Goal: Task Accomplishment & Management: Manage account settings

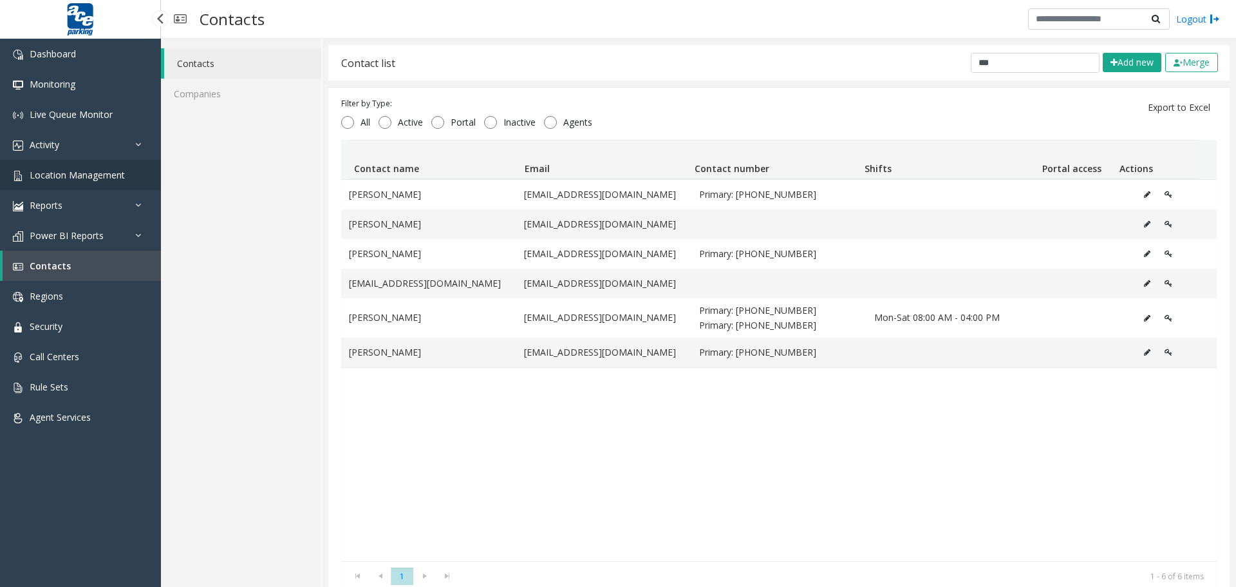
click at [71, 175] on span "Location Management" at bounding box center [77, 175] width 95 height 12
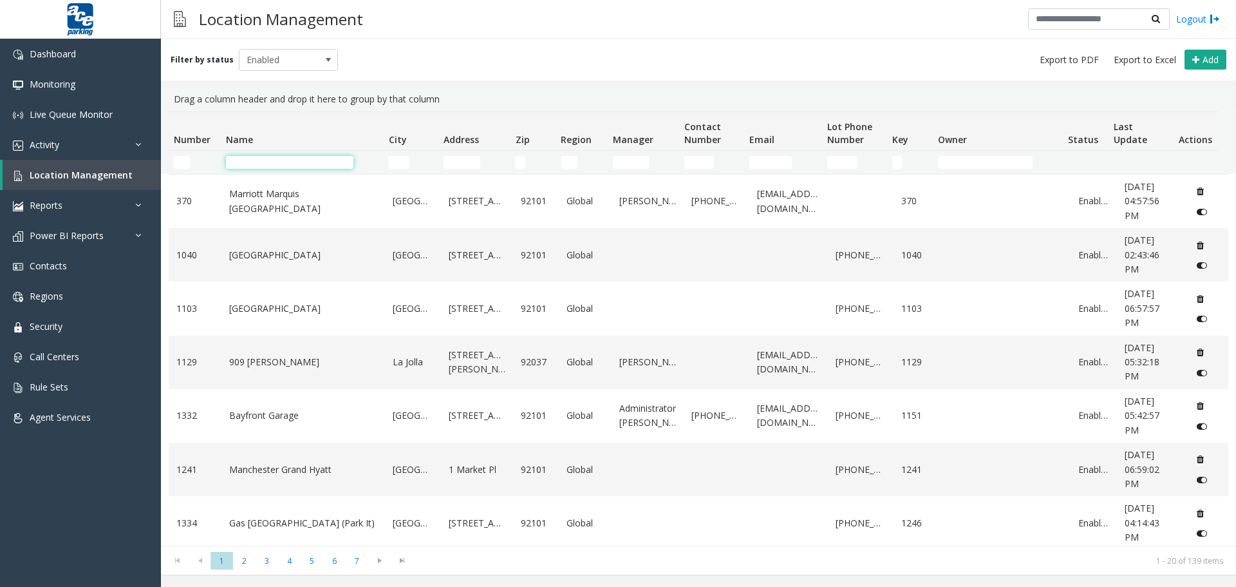
click at [246, 163] on input "Name Filter" at bounding box center [289, 162] width 127 height 13
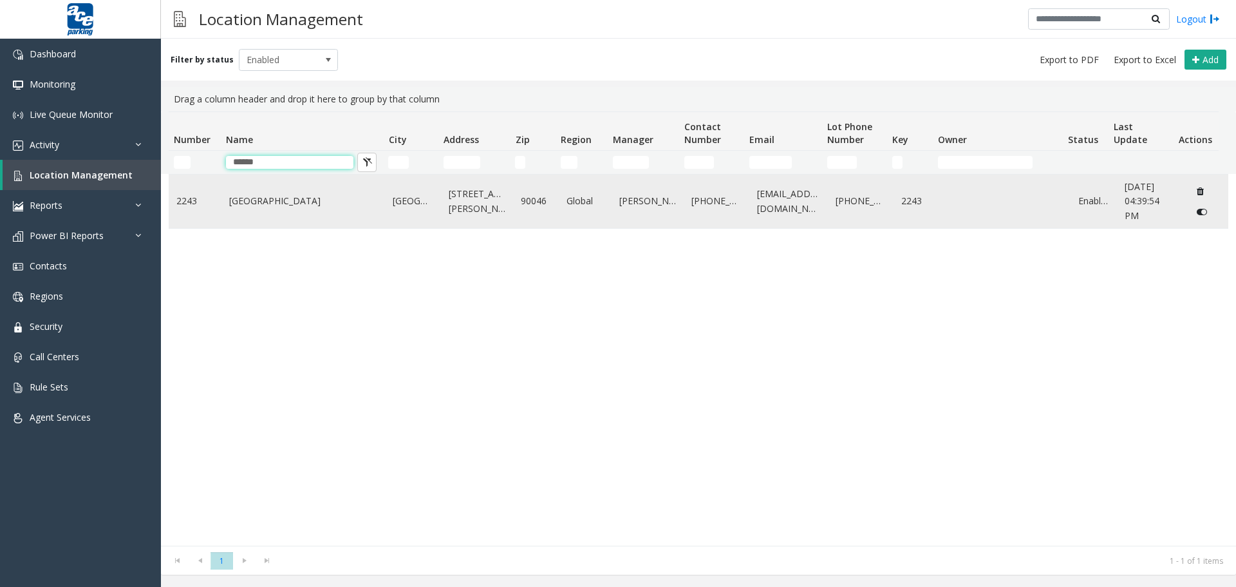
type input "******"
click at [289, 202] on link "[GEOGRAPHIC_DATA]" at bounding box center [303, 201] width 149 height 14
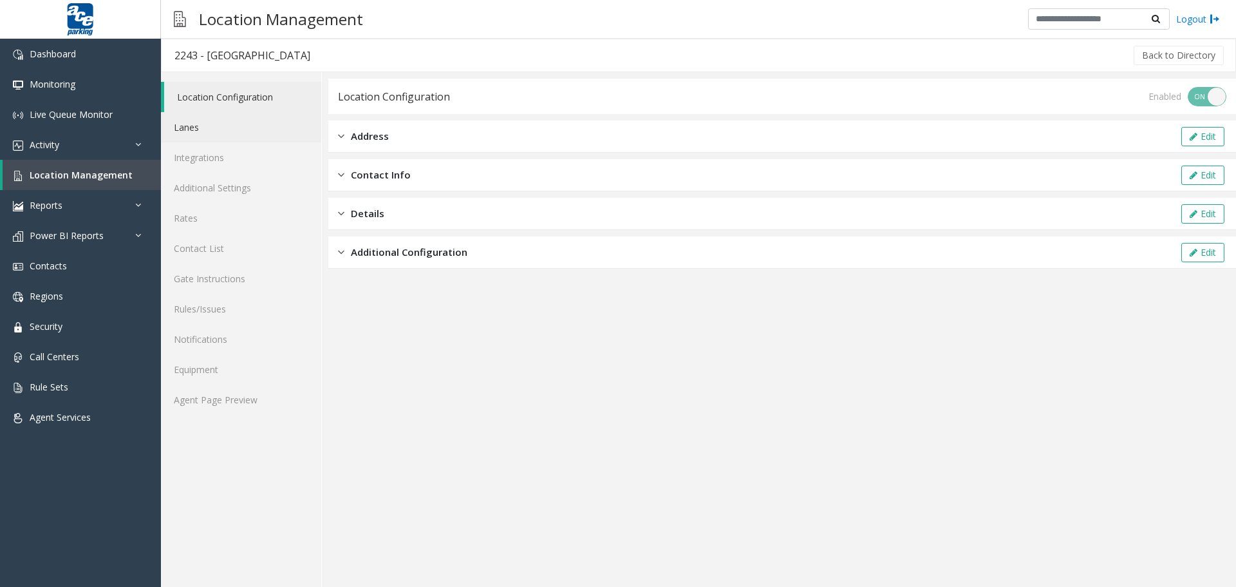
click at [188, 126] on link "Lanes" at bounding box center [241, 127] width 160 height 30
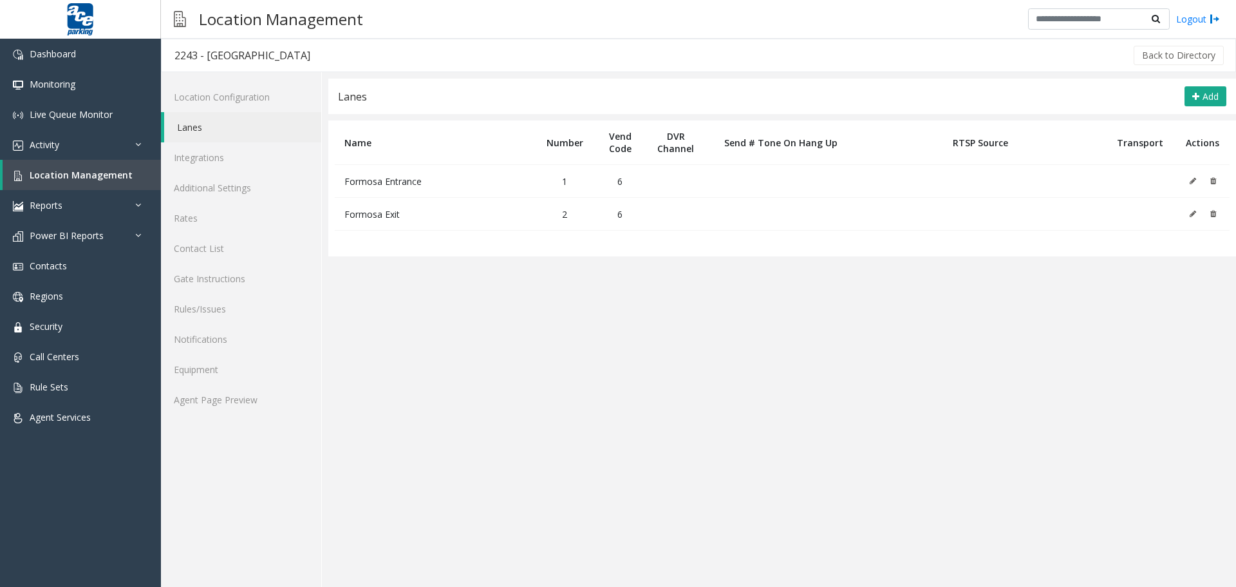
click at [1193, 180] on icon at bounding box center [1193, 181] width 6 height 8
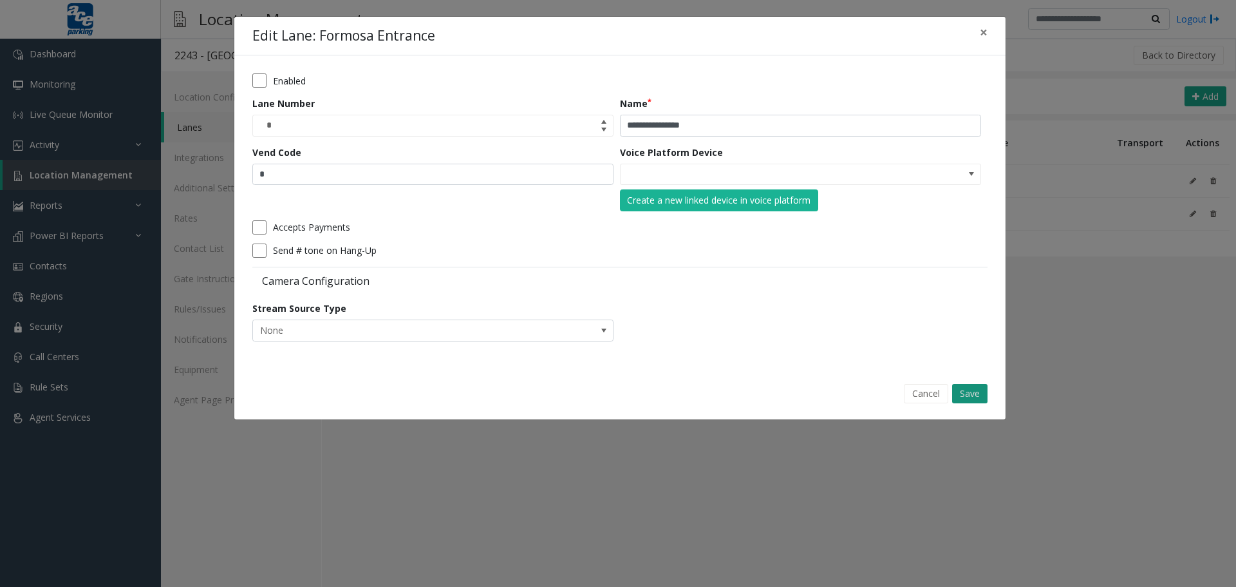
click at [972, 392] on button "Save" at bounding box center [969, 393] width 35 height 19
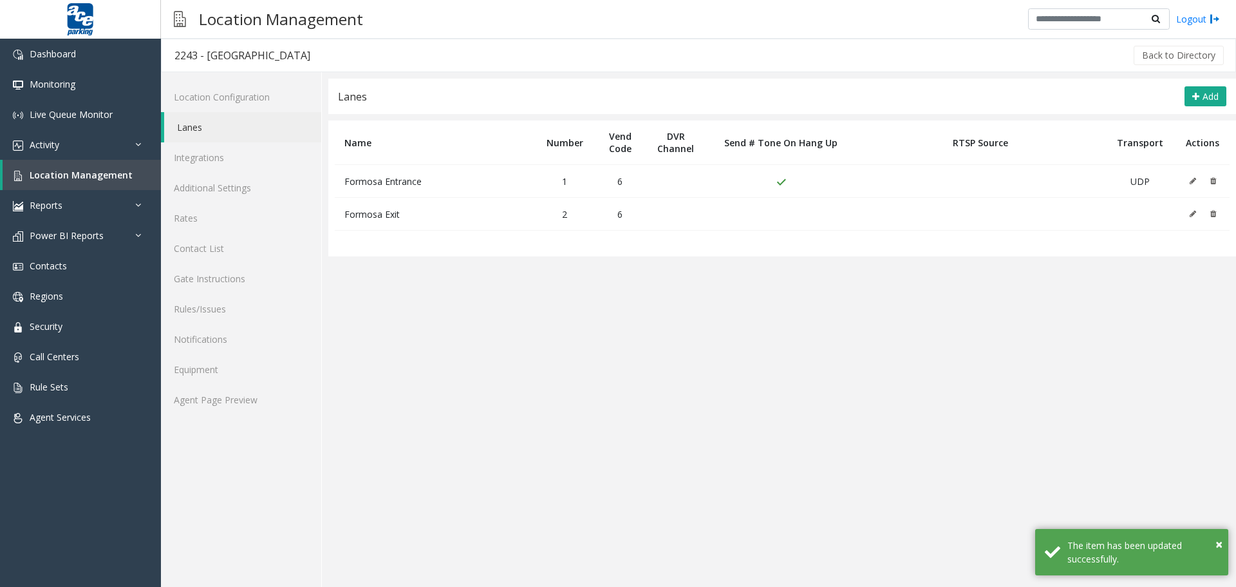
click at [1193, 211] on icon at bounding box center [1193, 214] width 6 height 8
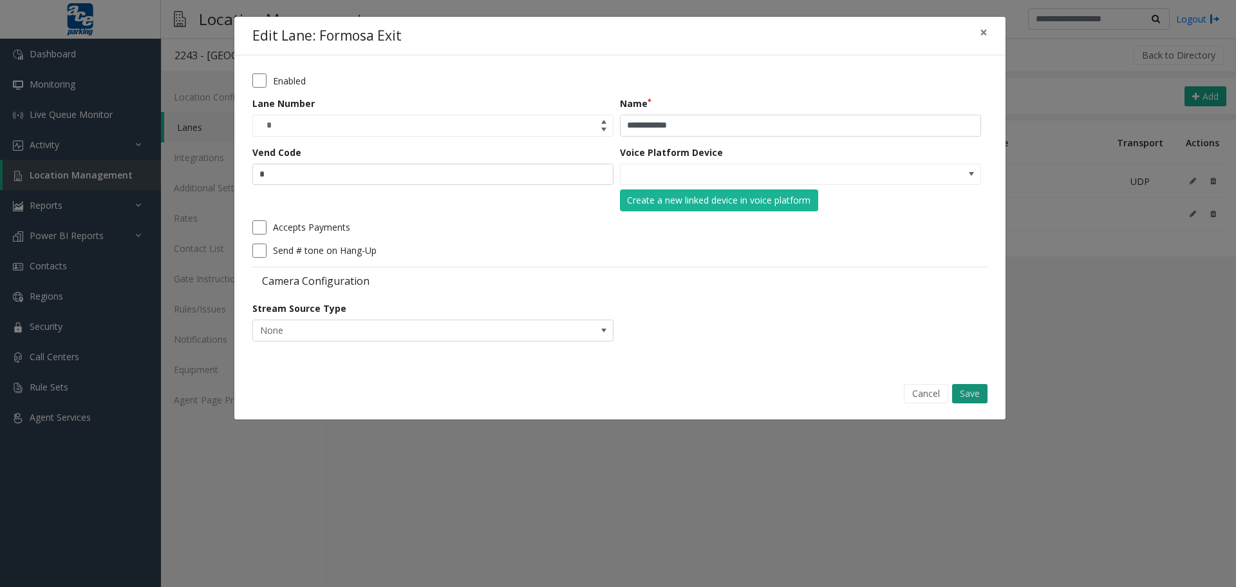
click at [975, 392] on button "Save" at bounding box center [969, 393] width 35 height 19
